Goal: Task Accomplishment & Management: Complete application form

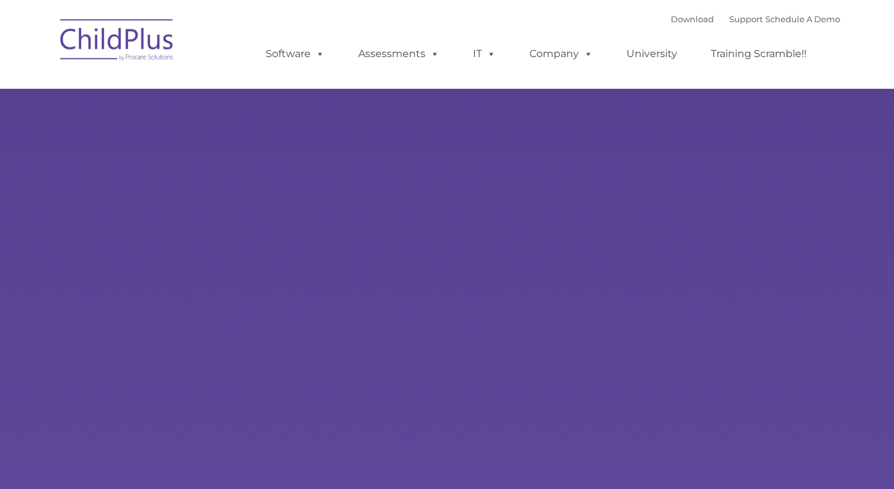
type input ""
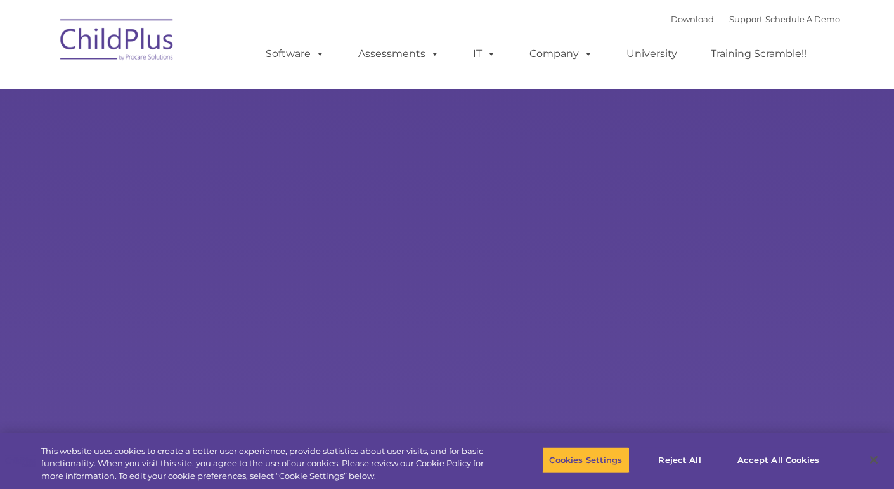
select select "MEDIUM"
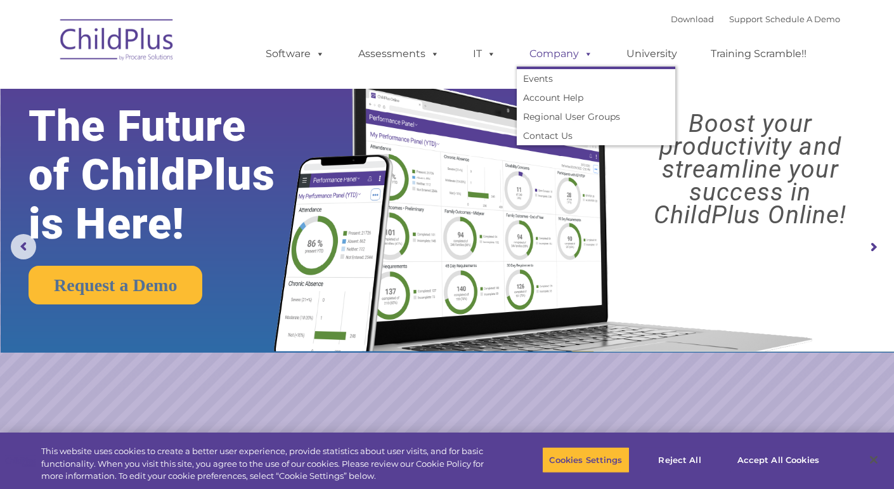
click at [574, 58] on link "Company" at bounding box center [561, 53] width 89 height 25
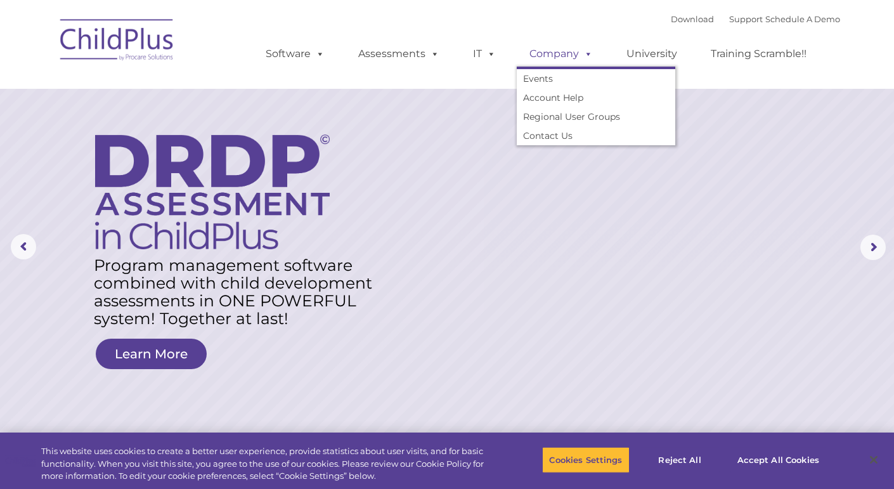
click at [583, 56] on span at bounding box center [586, 54] width 14 height 12
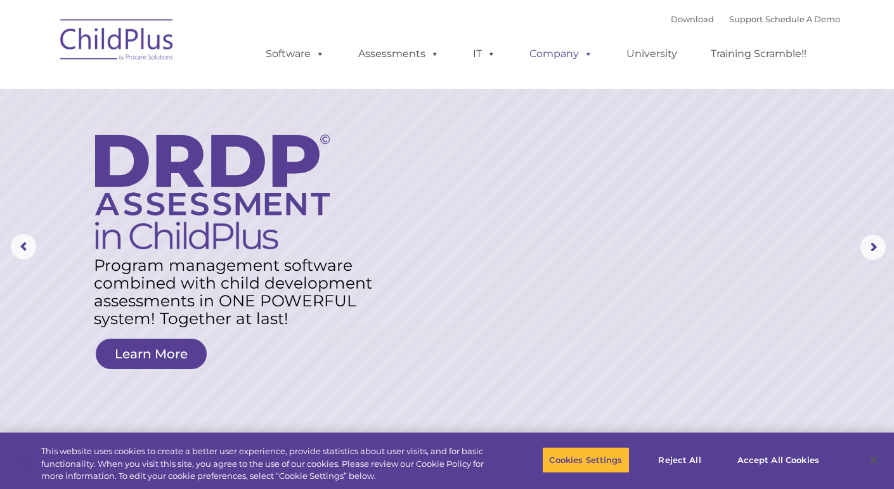
click at [564, 55] on link "Company" at bounding box center [561, 53] width 89 height 25
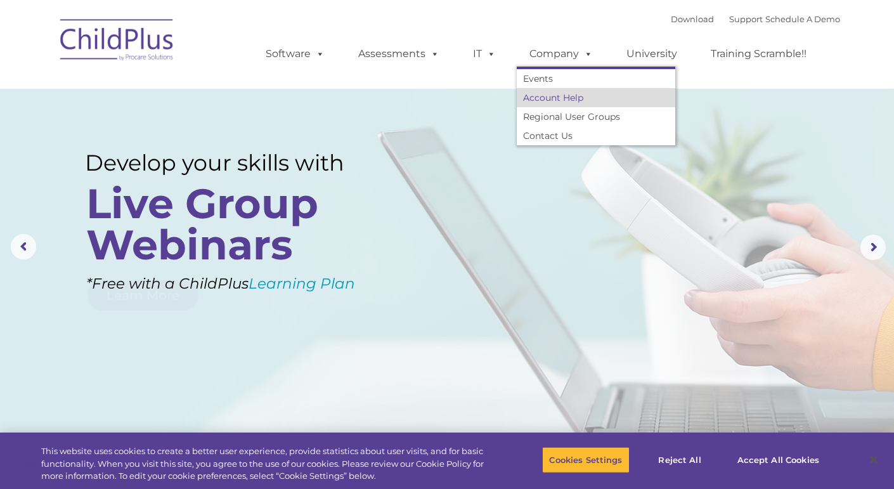
click at [553, 100] on link "Account Help" at bounding box center [596, 97] width 158 height 19
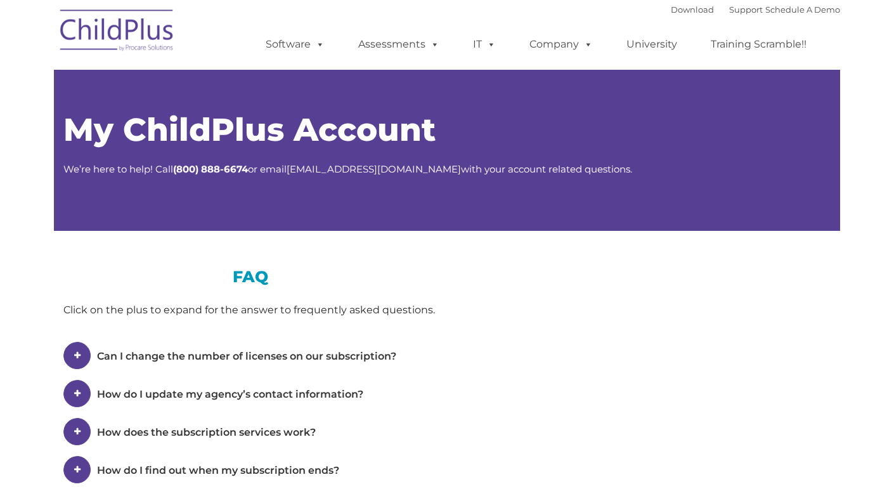
click at [553, 100] on div "My ChildPlus Account We’re here to help! Call ( 800) 888-6674 or email salesadm…" at bounding box center [447, 137] width 786 height 123
type input ""
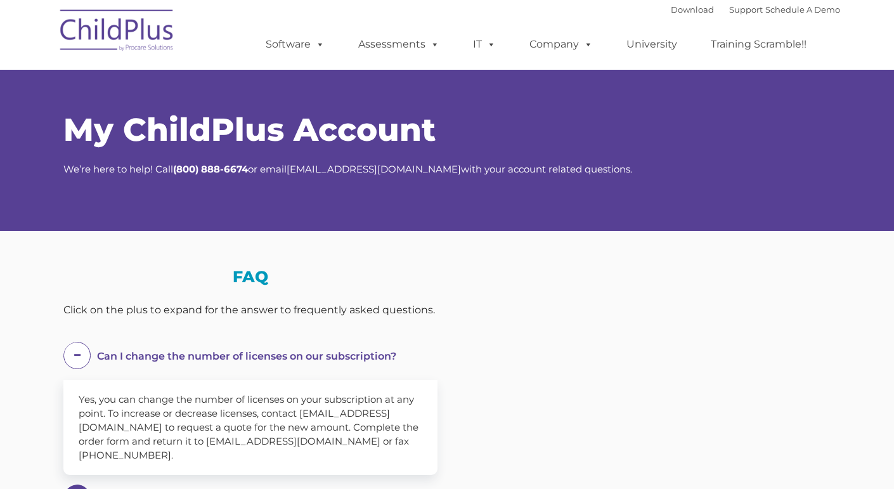
select select "MEDIUM"
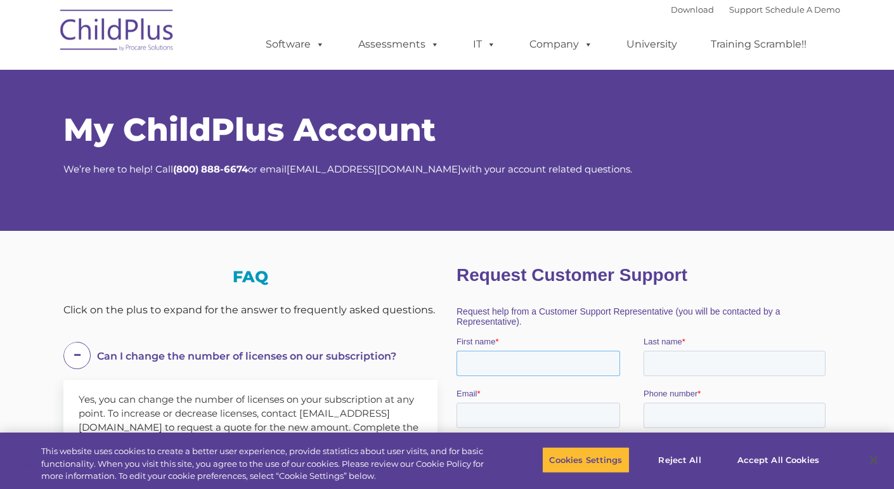
click at [550, 364] on input "First name *" at bounding box center [538, 363] width 164 height 25
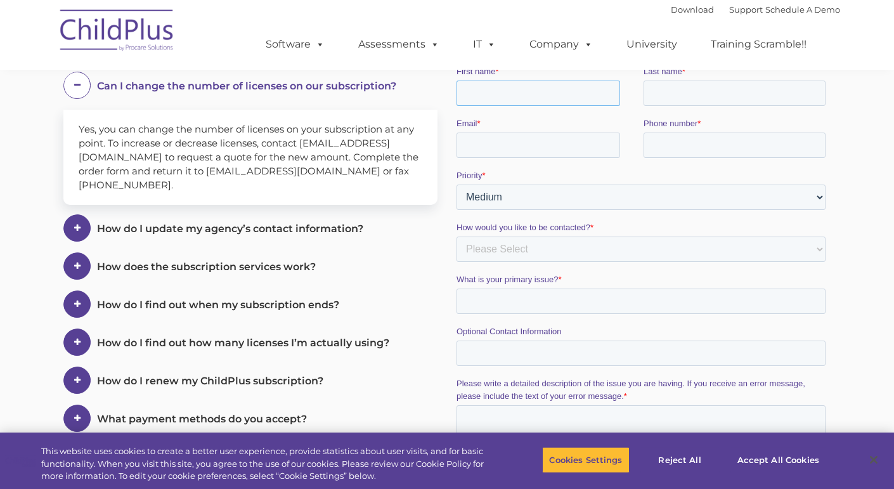
scroll to position [272, 0]
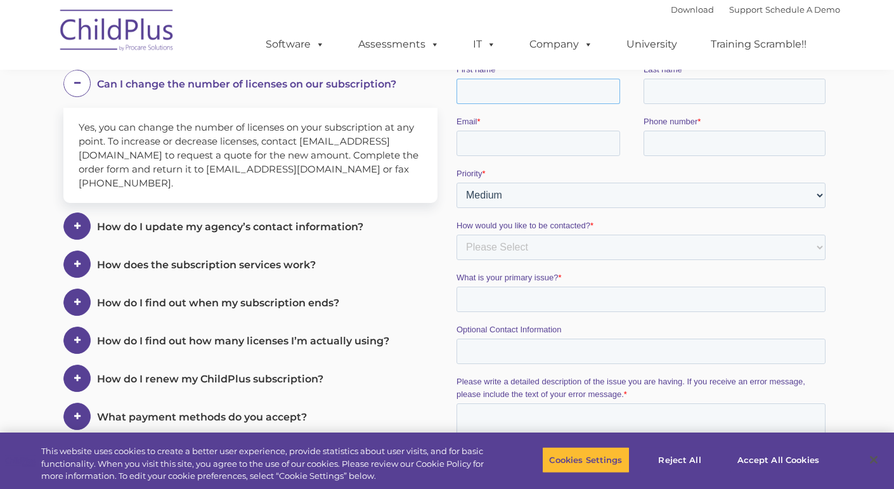
type input "Linda Floretta"
type input "Bear"
type input "lhighbear23@gmail.com"
type input "6059642935"
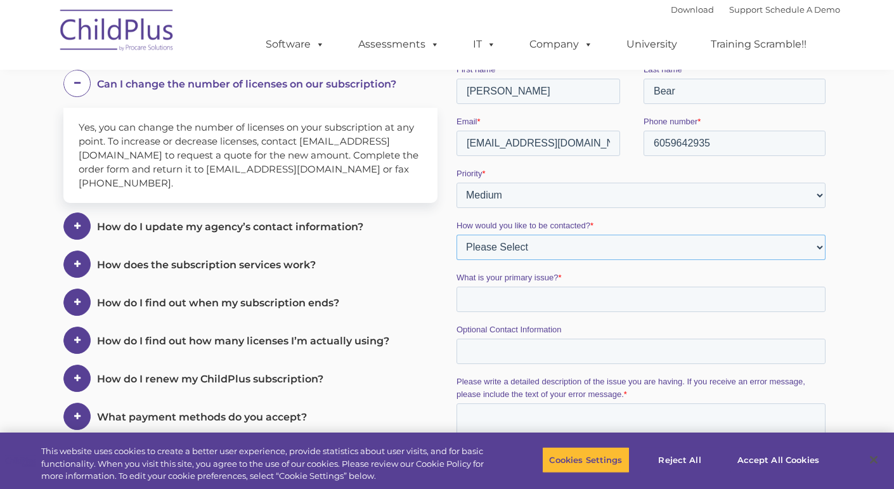
click at [479, 257] on select "Please Select Phone Email" at bounding box center [640, 247] width 369 height 25
click at [482, 312] on input "What is your primary issue? *" at bounding box center [640, 299] width 369 height 25
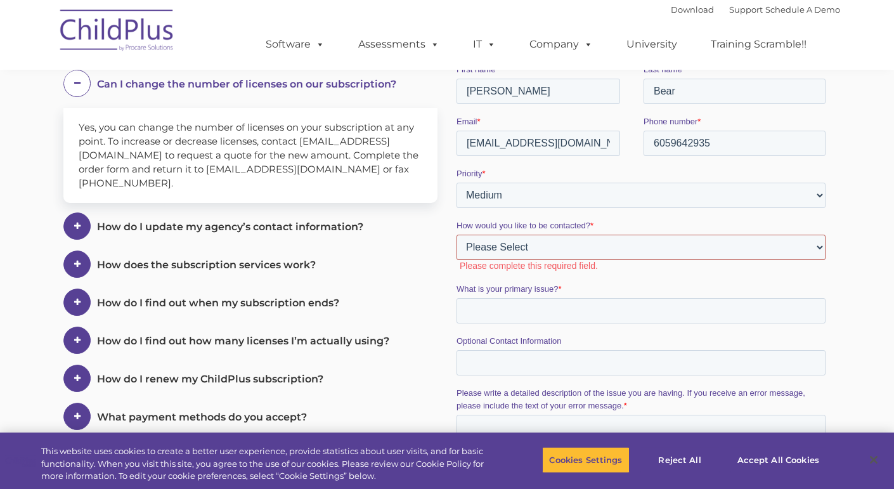
click at [501, 255] on select "Please Select Phone Email" at bounding box center [640, 247] width 369 height 25
click at [482, 264] on label "Please complete this required field." at bounding box center [645, 265] width 371 height 11
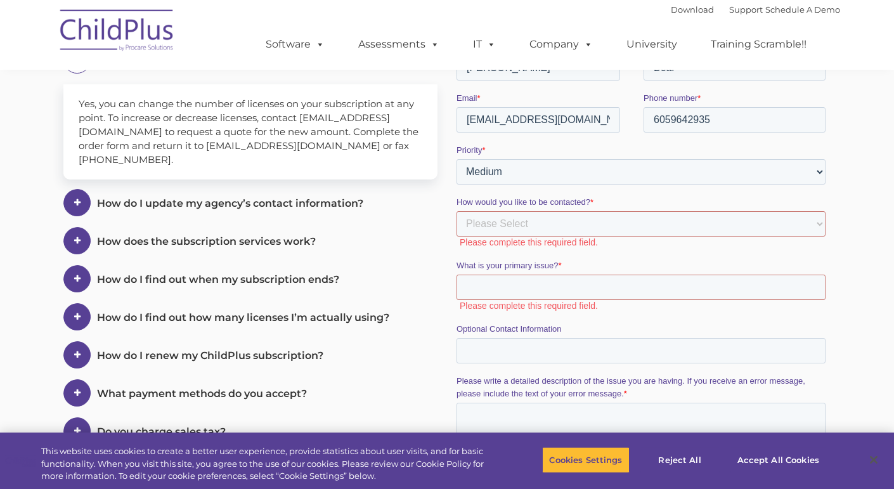
scroll to position [297, 0]
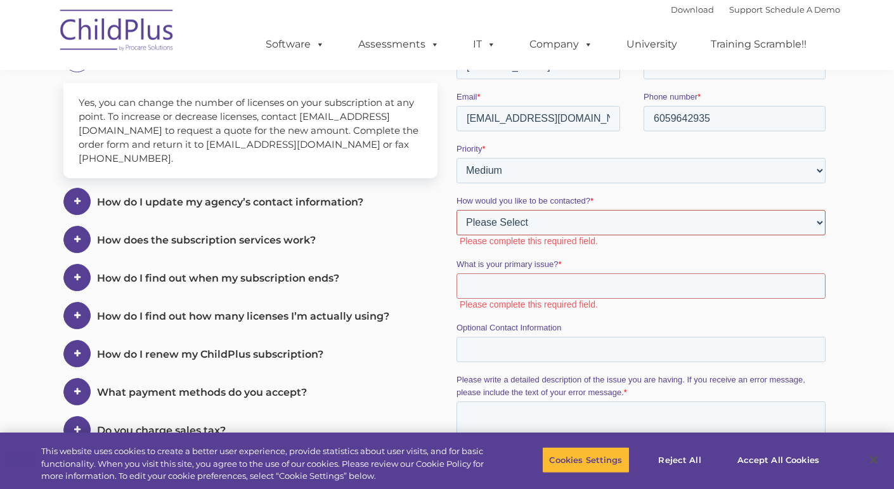
click at [487, 230] on select "Please Select Phone Email" at bounding box center [640, 222] width 369 height 25
select select "Email"
click at [456, 235] on select "Please Select Phone Email" at bounding box center [640, 222] width 369 height 25
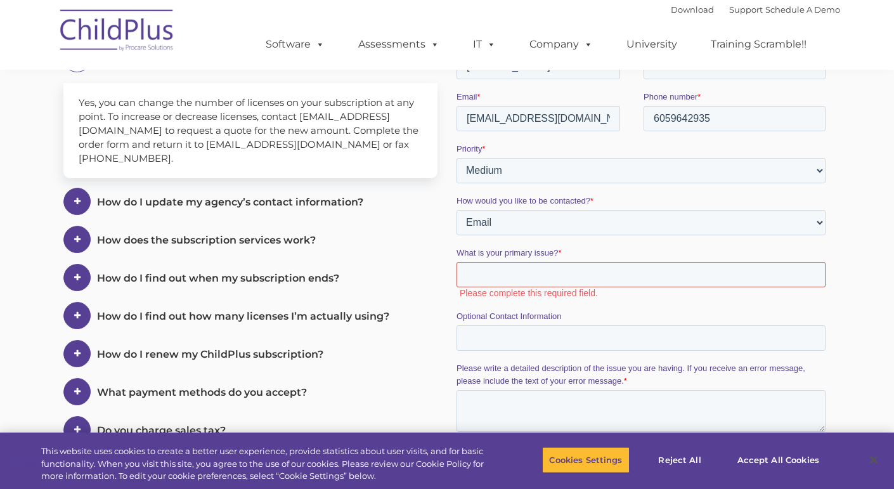
click at [489, 282] on input "What is your primary issue? *" at bounding box center [640, 274] width 369 height 25
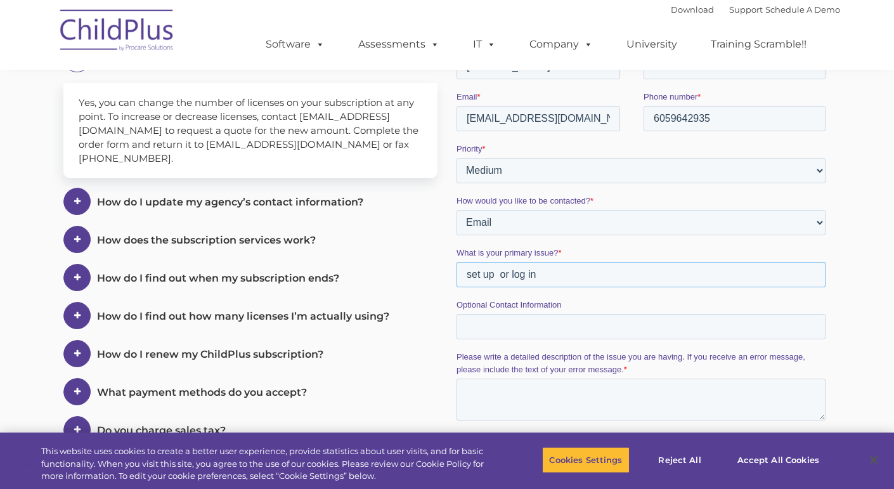
type input "set up or log in"
click at [485, 330] on input "Optional Contact Information" at bounding box center [640, 326] width 369 height 25
type input "605 964 2935"
click at [494, 404] on textarea "Please write a detailed description of the issue you are having. If you receive…" at bounding box center [640, 399] width 369 height 42
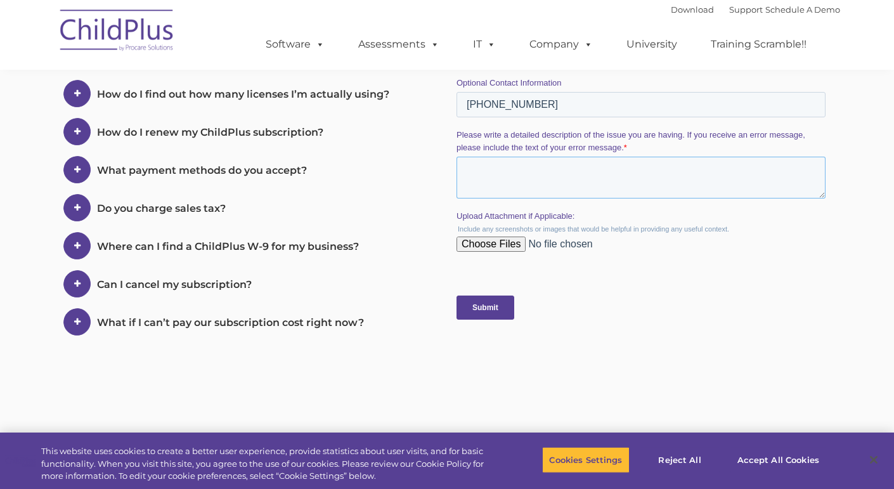
scroll to position [519, 0]
click at [492, 316] on input "Submit" at bounding box center [485, 307] width 58 height 24
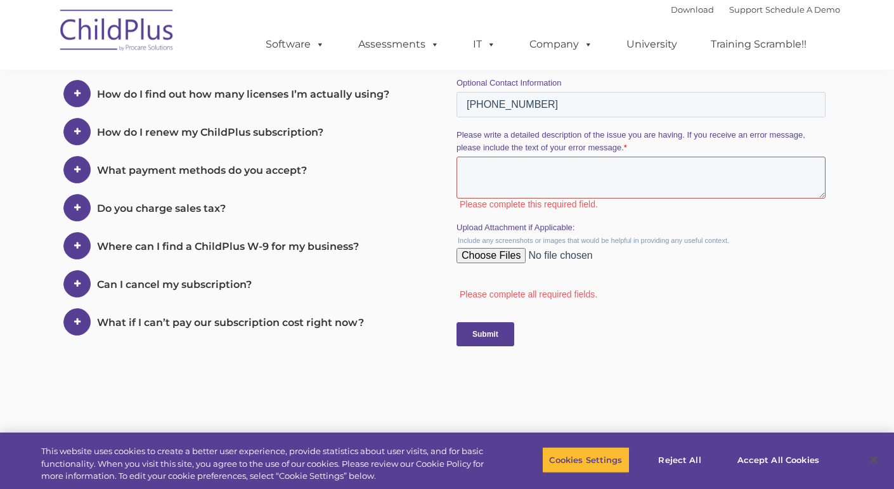
click at [472, 184] on textarea "Please write a detailed description of the issue you are having. If you receive…" at bounding box center [640, 178] width 369 height 42
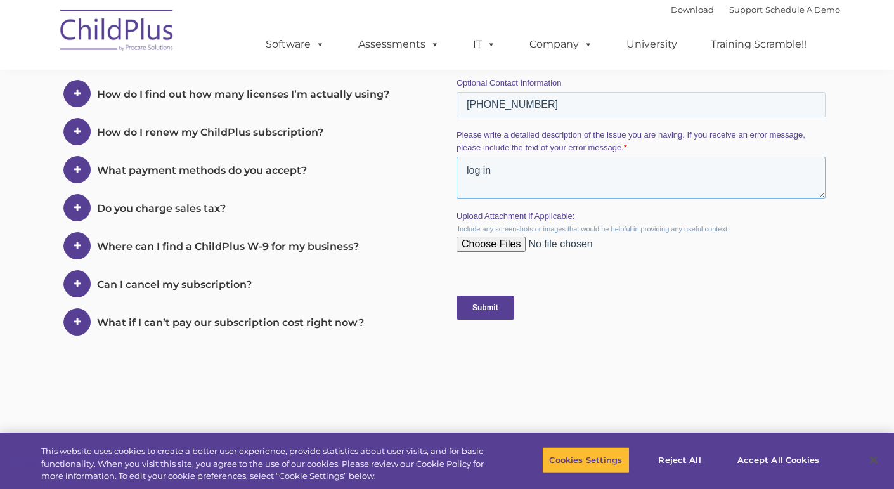
type textarea "log in"
click at [474, 311] on input "Submit" at bounding box center [485, 307] width 58 height 24
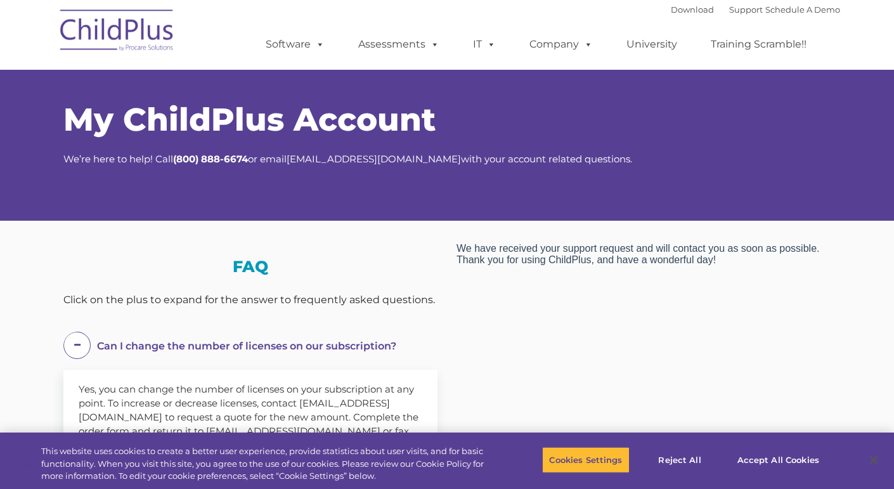
scroll to position [0, 0]
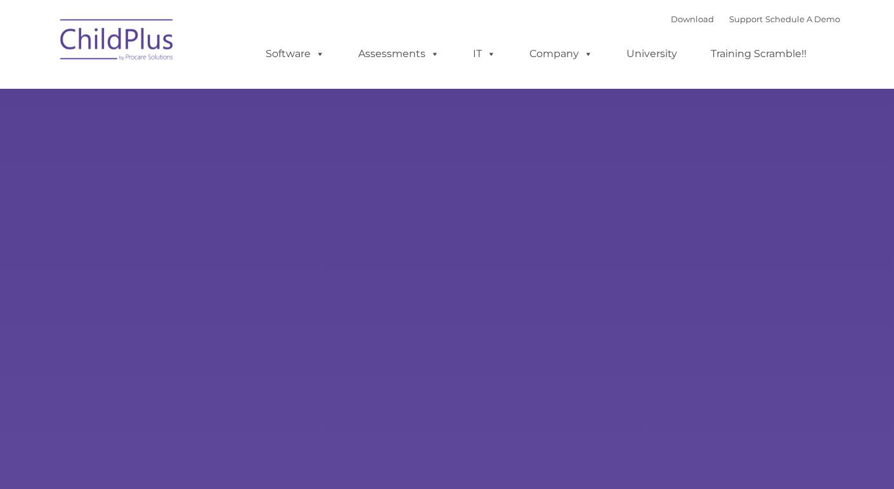
type input ""
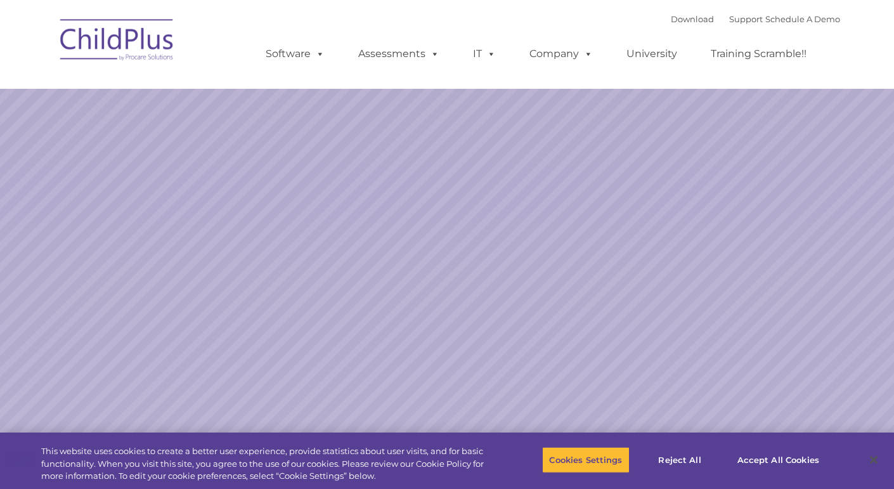
select select "MEDIUM"
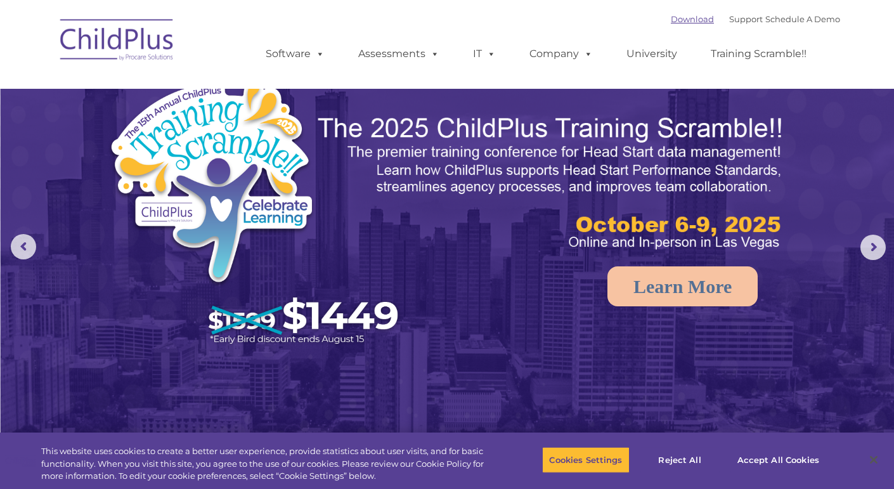
click at [673, 19] on link "Download" at bounding box center [692, 19] width 43 height 10
